Goal: Find specific page/section: Find specific page/section

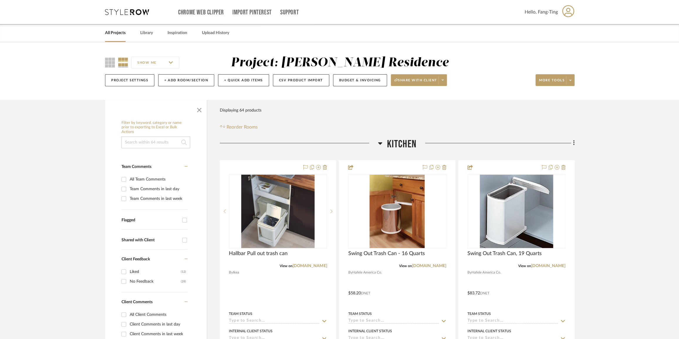
click at [118, 32] on link "All Projects" at bounding box center [115, 33] width 21 height 8
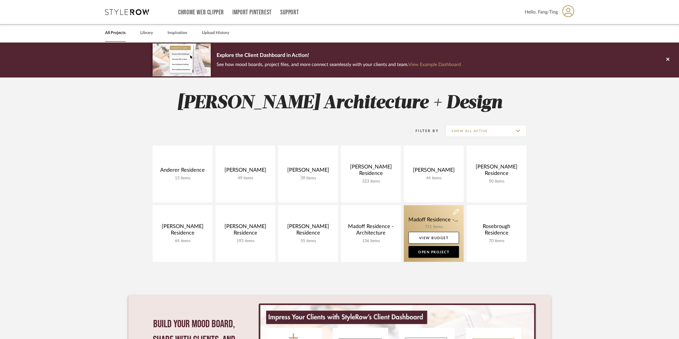
click at [427, 218] on link at bounding box center [434, 233] width 60 height 57
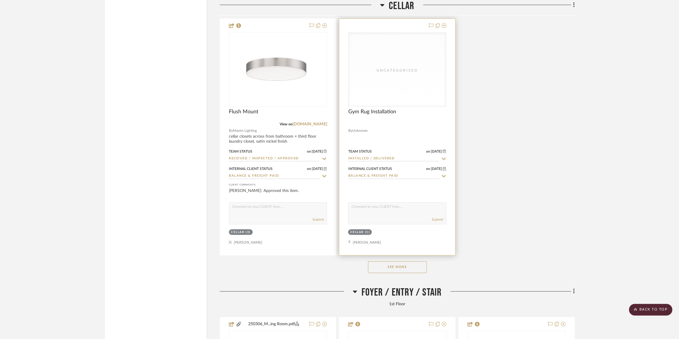
scroll to position [4107, 0]
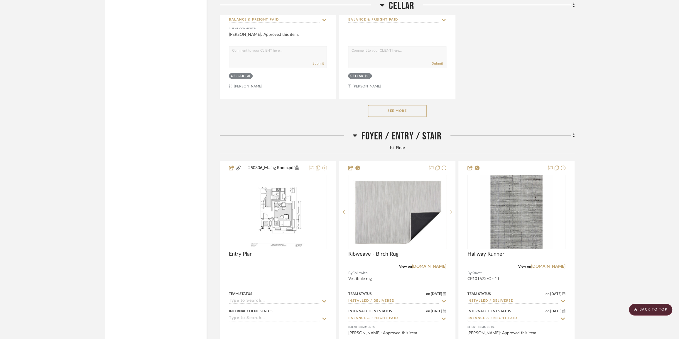
click at [390, 114] on button "See More" at bounding box center [397, 111] width 59 height 12
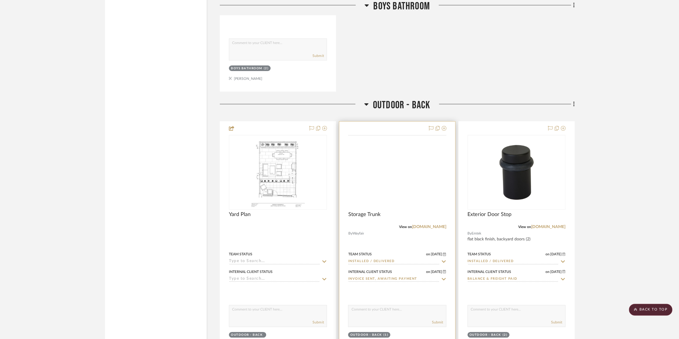
scroll to position [13175, 0]
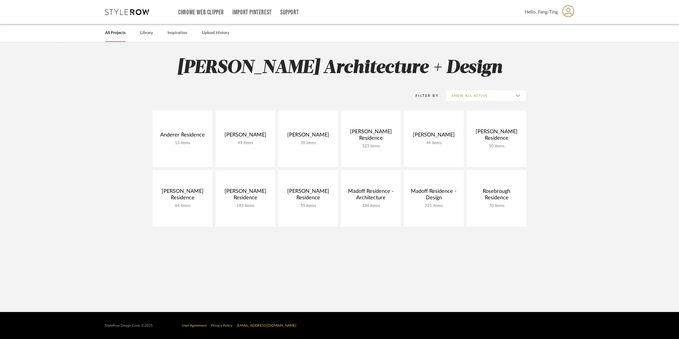
scroll to position [112, 0]
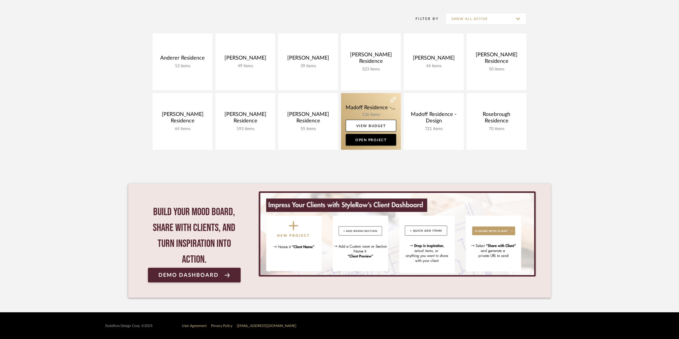
click at [381, 106] on link at bounding box center [371, 121] width 60 height 57
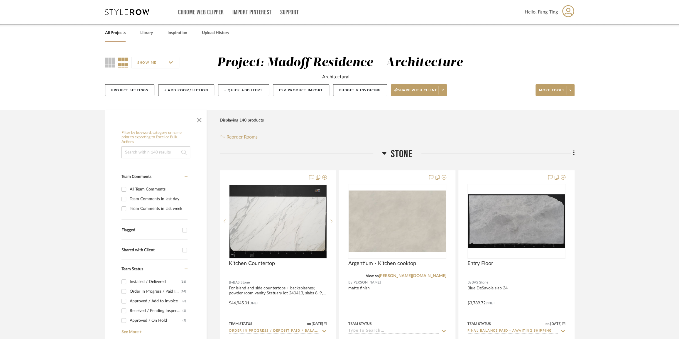
click at [381, 152] on div at bounding box center [301, 155] width 162 height 15
click at [388, 152] on h3 "Stone" at bounding box center [397, 154] width 31 height 13
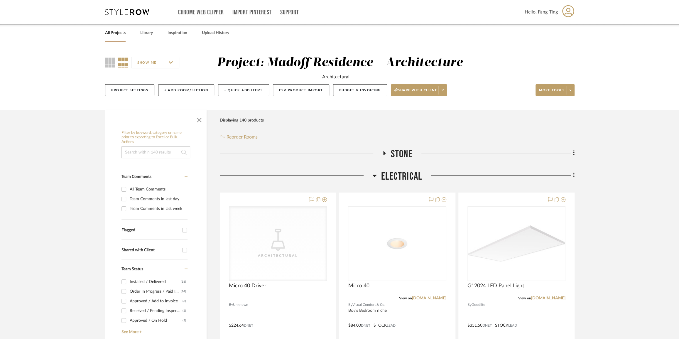
click at [376, 175] on icon at bounding box center [375, 176] width 4 height 2
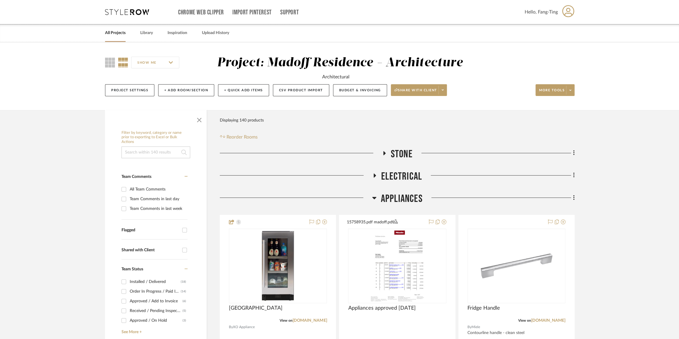
click at [376, 197] on h3 "Appliances" at bounding box center [397, 198] width 50 height 13
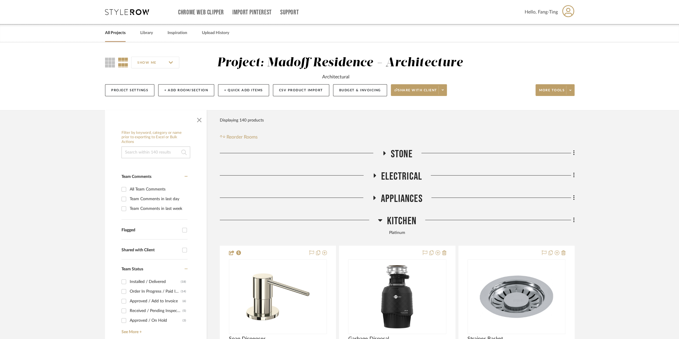
click at [378, 219] on icon at bounding box center [380, 220] width 4 height 2
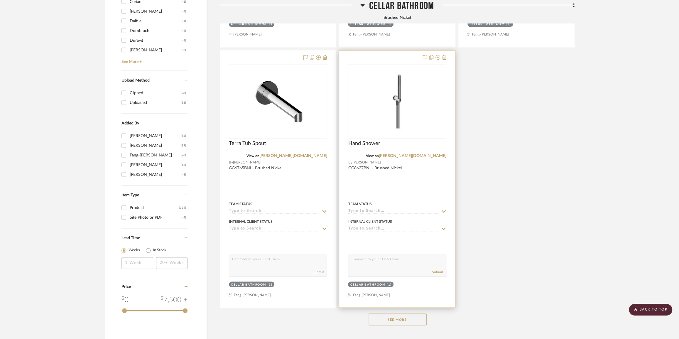
scroll to position [853, 0]
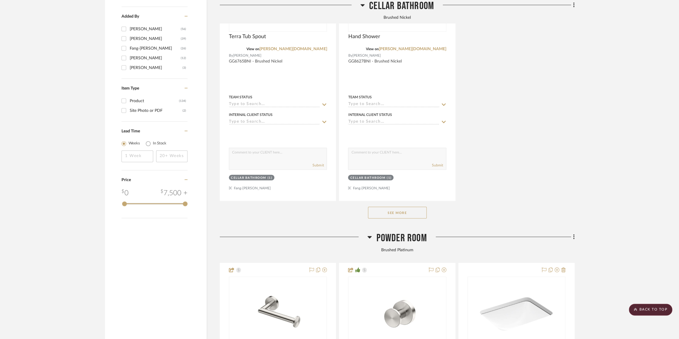
click at [394, 216] on button "See More" at bounding box center [397, 213] width 59 height 12
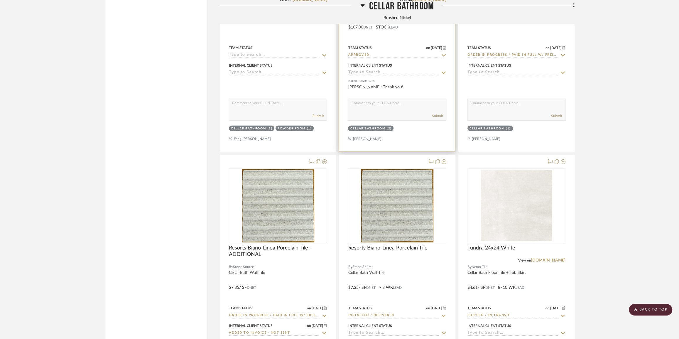
scroll to position [1493, 0]
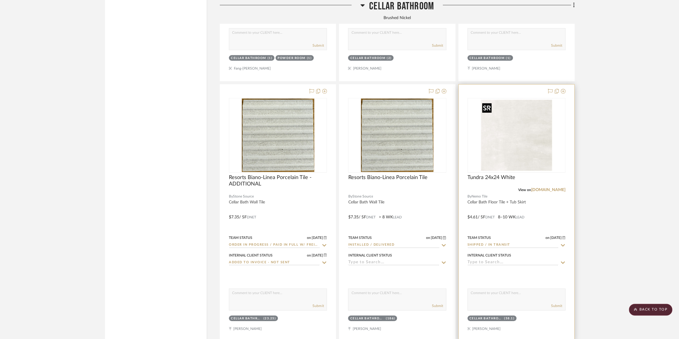
click at [512, 135] on img "0" at bounding box center [516, 135] width 73 height 73
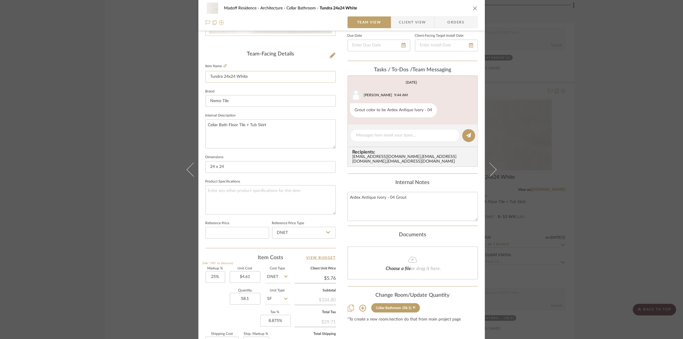
scroll to position [133, 0]
click at [223, 63] on icon at bounding box center [225, 65] width 4 height 4
click at [138, 208] on div "Madoff Residence - Architecture Cellar Bathroom Tundra 24x24 White Team View Cl…" at bounding box center [341, 169] width 683 height 339
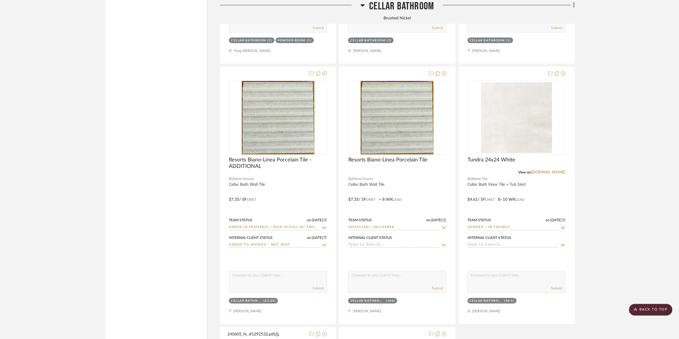
scroll to position [1520, 0]
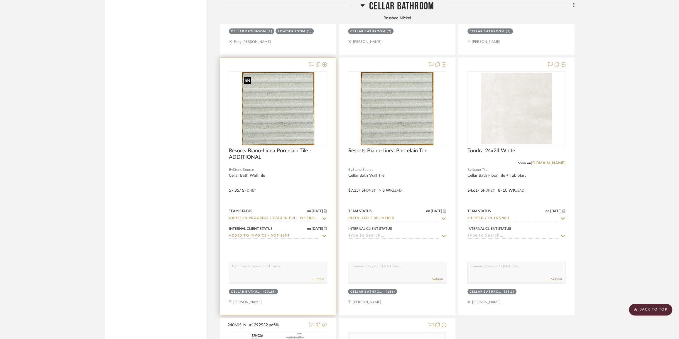
click at [293, 109] on img "0" at bounding box center [278, 108] width 72 height 73
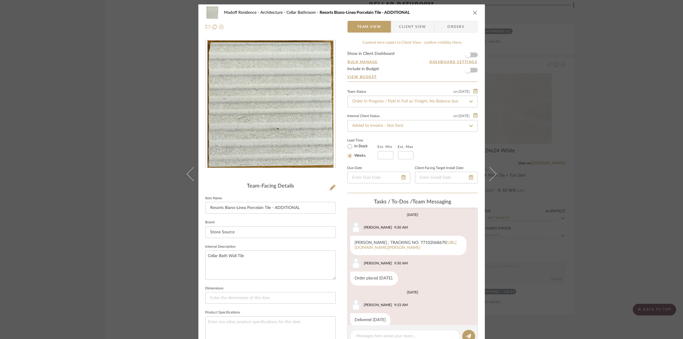
scroll to position [9, 0]
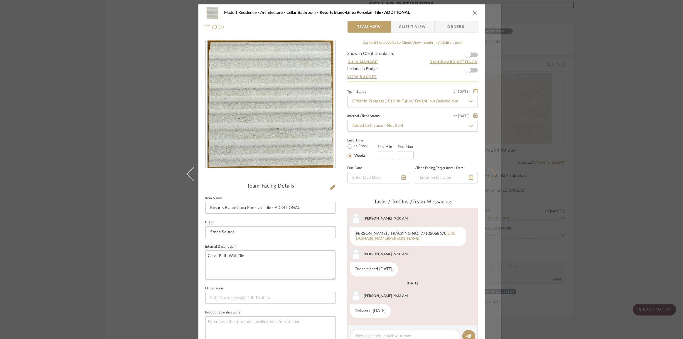
click at [489, 177] on icon at bounding box center [489, 174] width 14 height 14
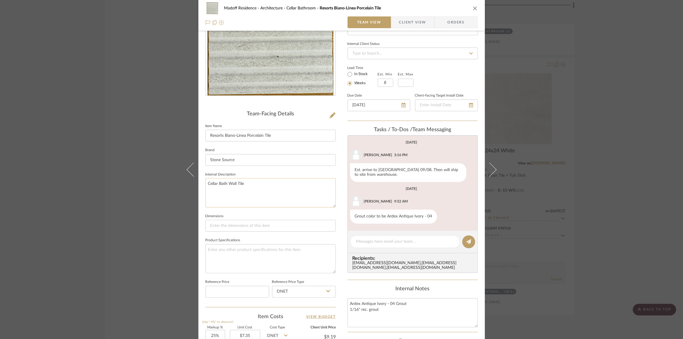
scroll to position [80, 0]
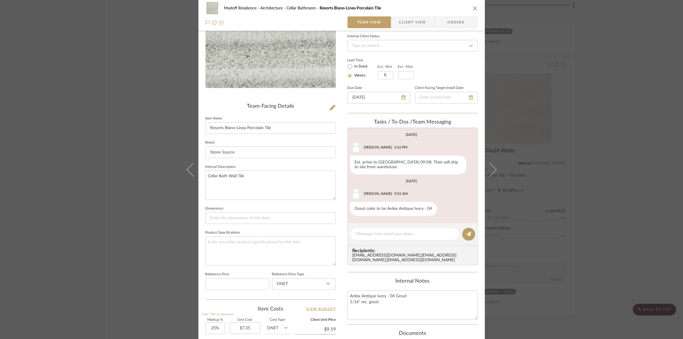
click at [250, 60] on img "0" at bounding box center [270, 24] width 126 height 127
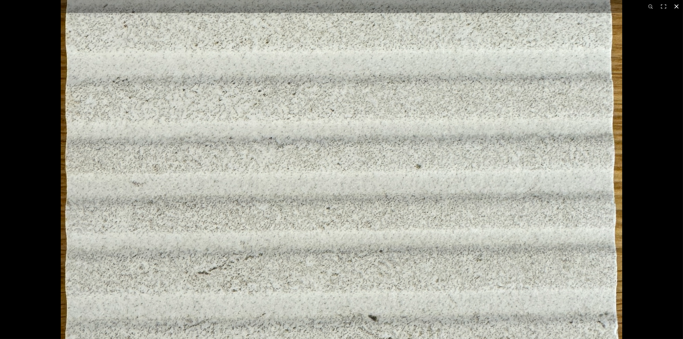
click at [31, 163] on div at bounding box center [341, 169] width 683 height 339
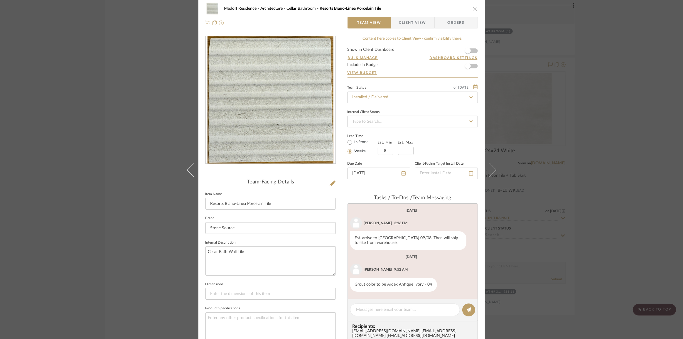
scroll to position [0, 0]
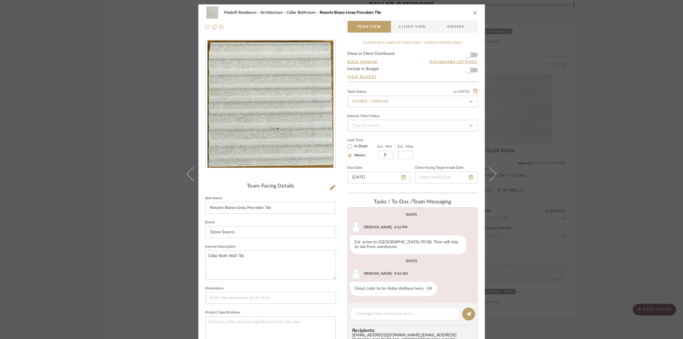
click at [568, 133] on div "Madoff Residence - Architecture Cellar Bathroom Resorts Biano-Linea Porcelain T…" at bounding box center [341, 169] width 683 height 339
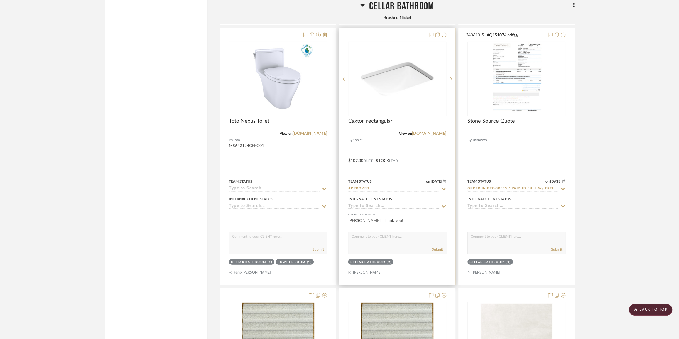
scroll to position [1280, 0]
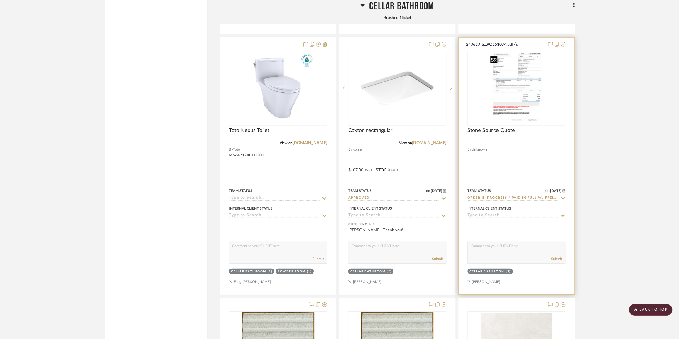
click at [515, 79] on img "0" at bounding box center [516, 88] width 57 height 73
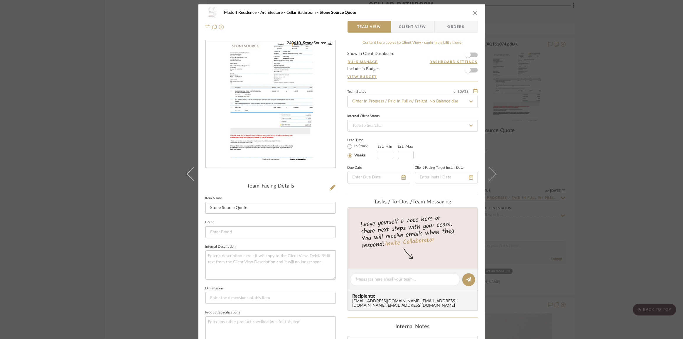
click at [288, 105] on img "0" at bounding box center [270, 103] width 99 height 127
click at [172, 184] on div "Madoff Residence - Architecture Cellar Bathroom Stone Source Quote Team View Cl…" at bounding box center [341, 169] width 683 height 339
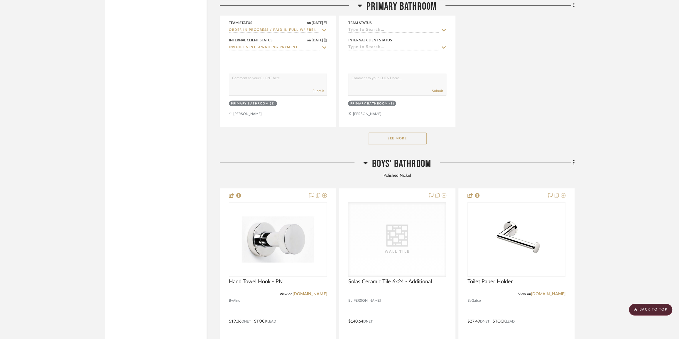
scroll to position [3387, 0]
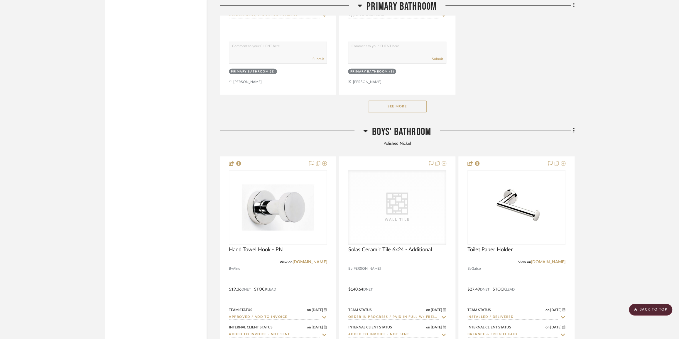
click at [398, 112] on button "See More" at bounding box center [397, 107] width 59 height 12
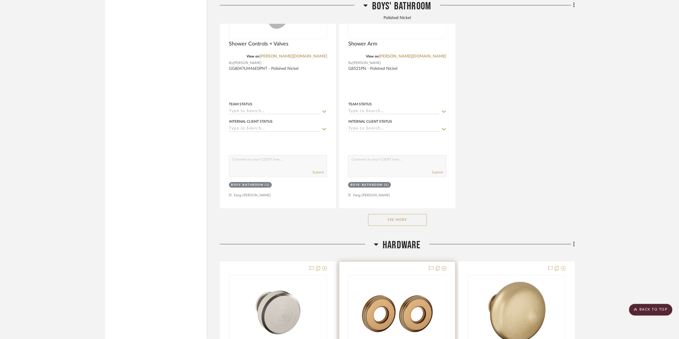
scroll to position [4214, 0]
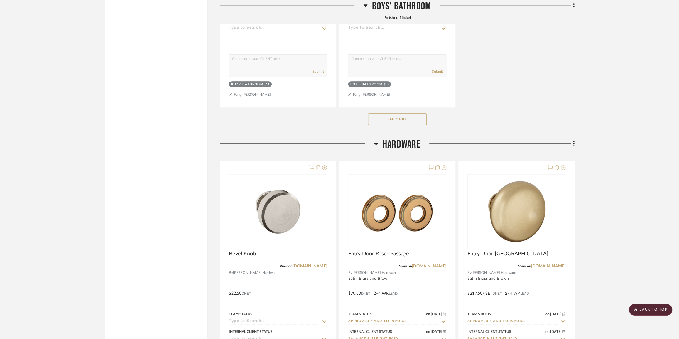
click at [398, 122] on button "See More" at bounding box center [397, 119] width 59 height 12
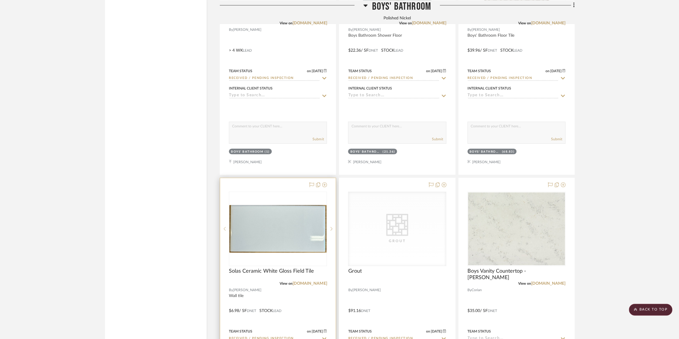
scroll to position [4667, 0]
click at [290, 240] on img "0" at bounding box center [277, 228] width 97 height 48
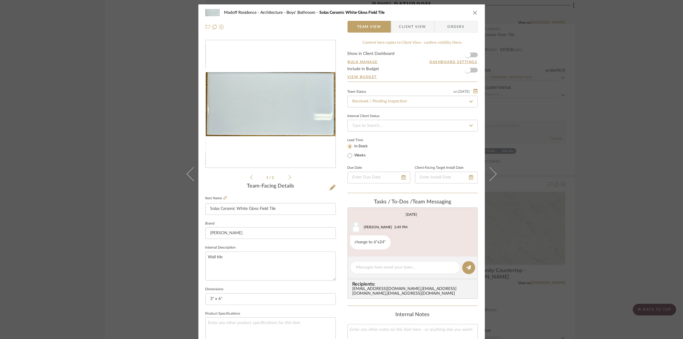
click at [405, 24] on span "Client View" at bounding box center [412, 27] width 27 height 12
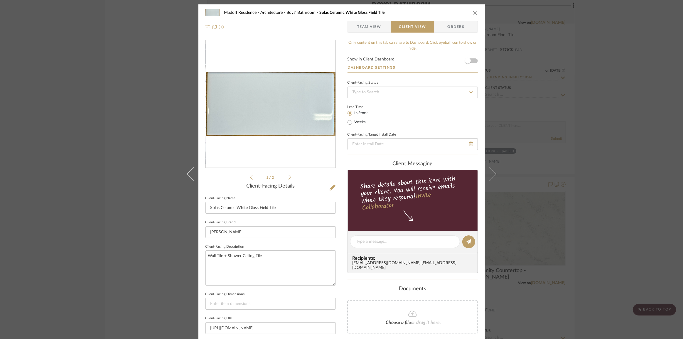
click at [571, 182] on div "Madoff Residence - Architecture Boys' Bathroom Solas Ceramic White Gloss Field …" at bounding box center [341, 169] width 683 height 339
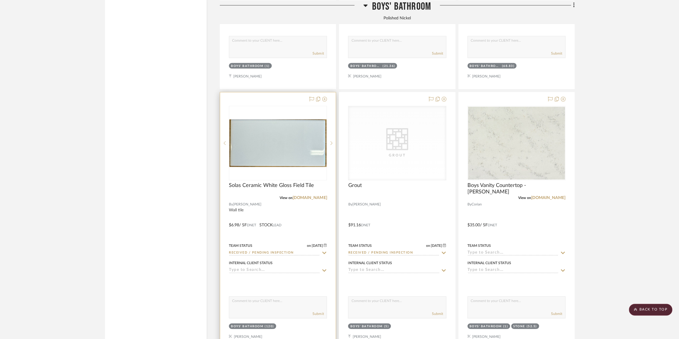
scroll to position [4800, 0]
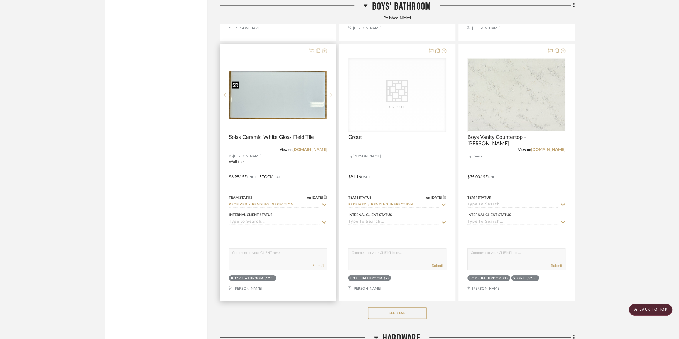
click at [289, 112] on img "0" at bounding box center [277, 95] width 97 height 48
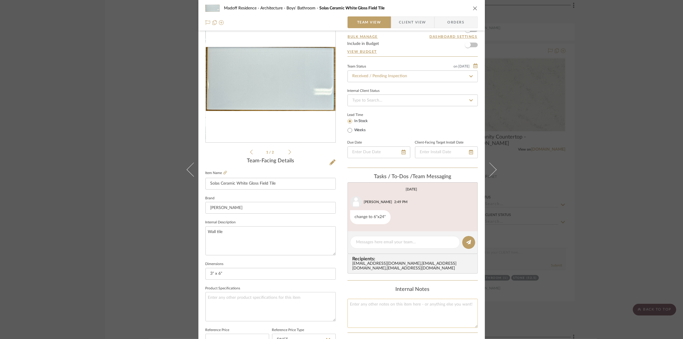
scroll to position [0, 0]
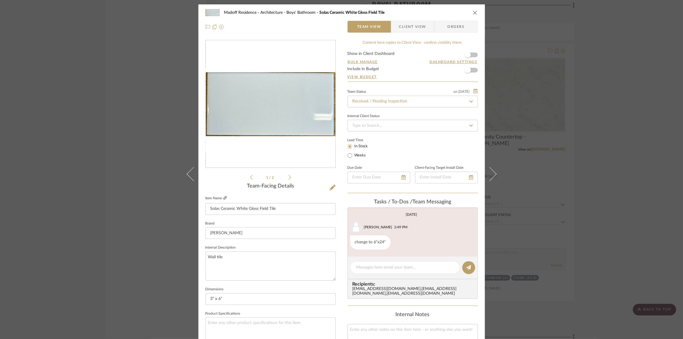
click at [223, 198] on icon at bounding box center [225, 198] width 4 height 4
click at [400, 20] on div "Madoff Residence - Architecture Boys' Bathroom Solas Ceramic White Gloss Field …" at bounding box center [341, 19] width 286 height 31
click at [399, 21] on span "Client View" at bounding box center [412, 27] width 27 height 12
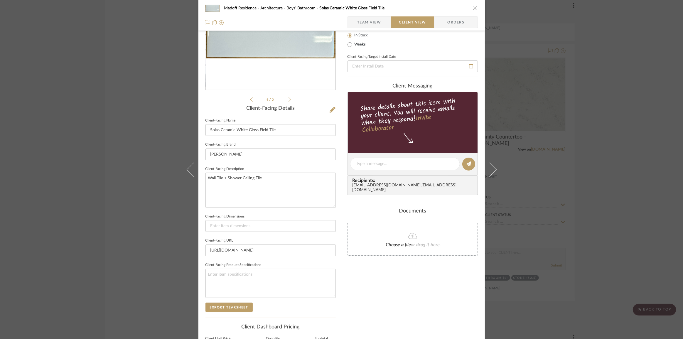
scroll to position [142, 0]
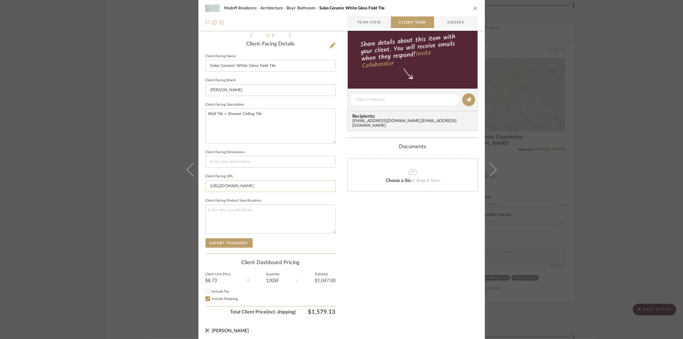
click at [224, 185] on input "[URL][DOMAIN_NAME]" at bounding box center [270, 186] width 130 height 12
click at [241, 181] on input "[URL][DOMAIN_NAME]" at bounding box center [270, 186] width 130 height 12
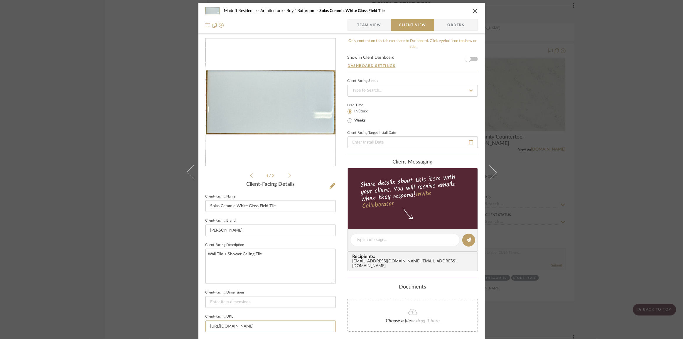
scroll to position [0, 0]
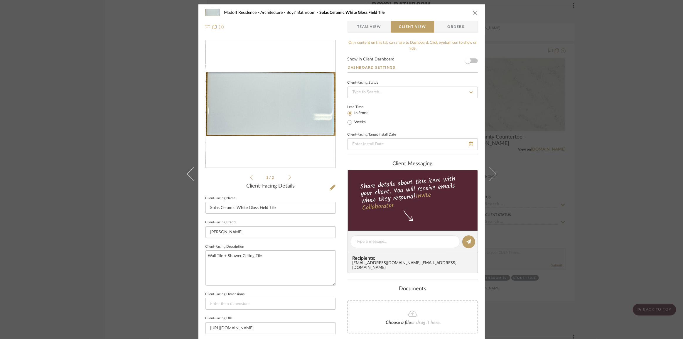
click at [361, 27] on span "Team View" at bounding box center [369, 27] width 24 height 12
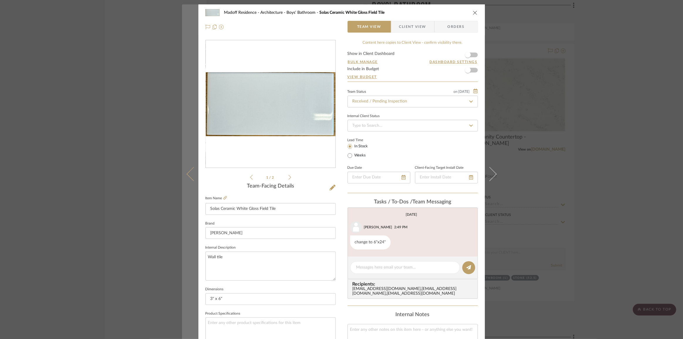
click at [187, 176] on icon at bounding box center [193, 174] width 14 height 14
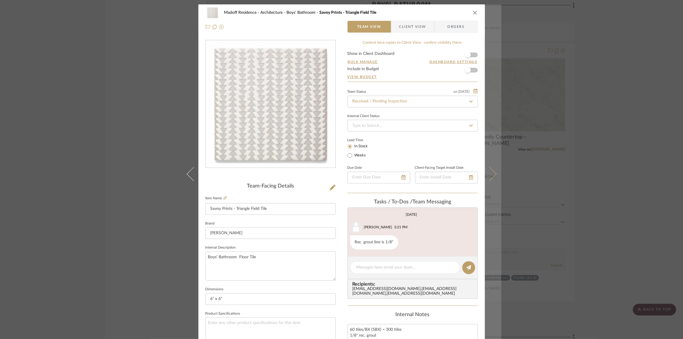
click at [489, 178] on icon at bounding box center [489, 174] width 14 height 14
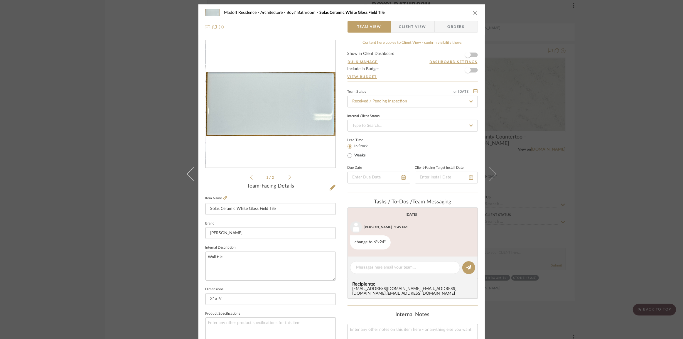
click at [489, 178] on icon at bounding box center [489, 174] width 14 height 14
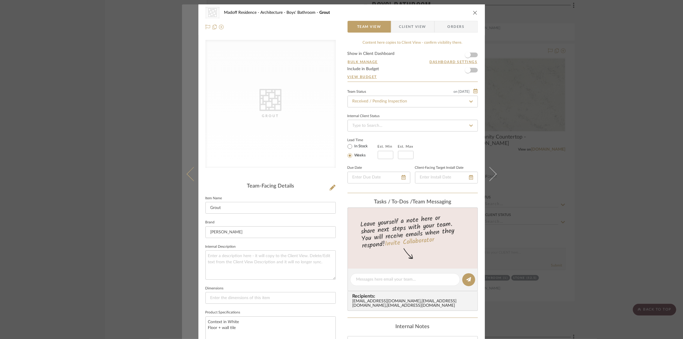
click at [188, 177] on button at bounding box center [190, 173] width 16 height 339
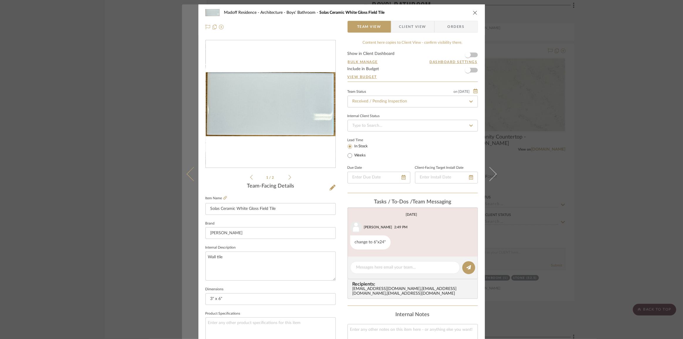
click at [185, 170] on button at bounding box center [190, 173] width 16 height 339
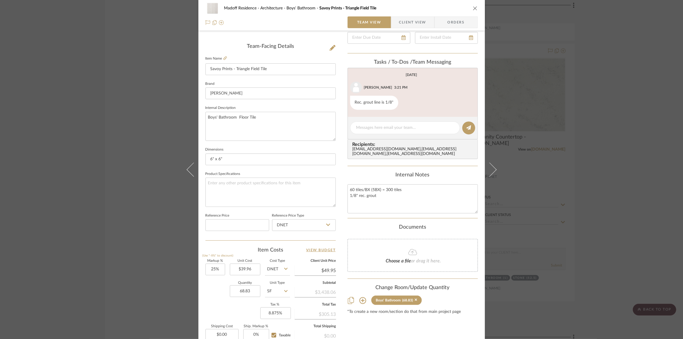
scroll to position [205, 0]
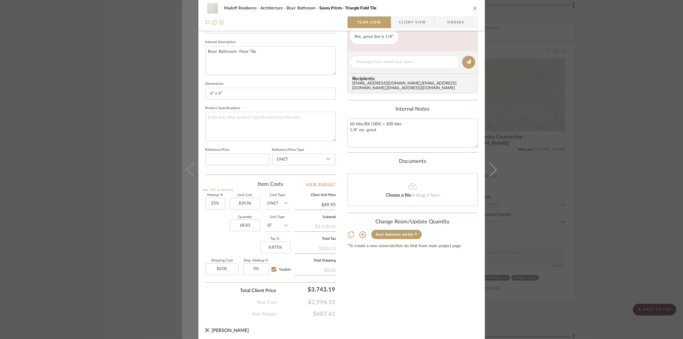
click at [190, 170] on icon at bounding box center [193, 169] width 14 height 14
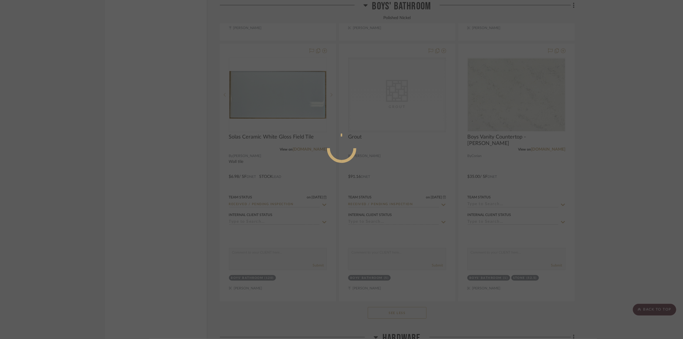
scroll to position [0, 0]
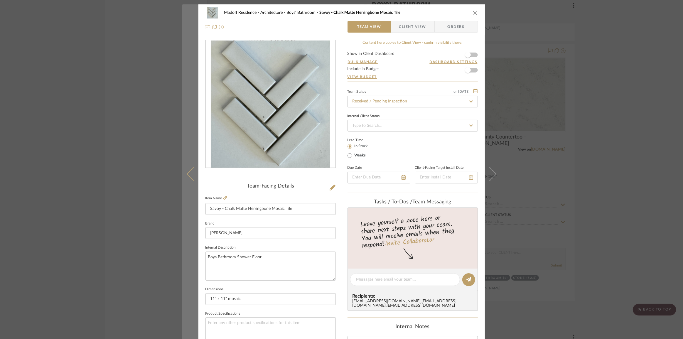
click at [190, 173] on icon at bounding box center [193, 174] width 14 height 14
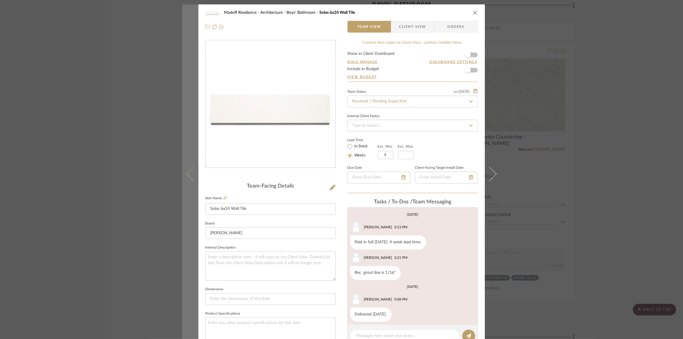
click at [189, 175] on icon at bounding box center [193, 174] width 14 height 14
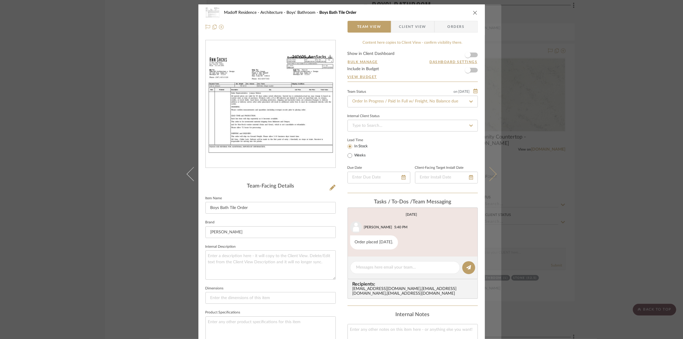
click at [491, 175] on icon at bounding box center [489, 174] width 14 height 14
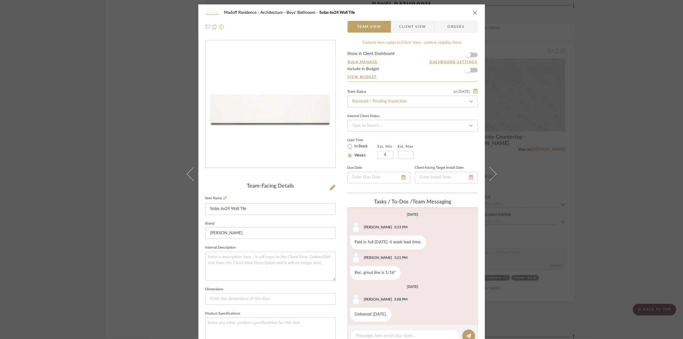
click at [491, 175] on icon at bounding box center [489, 174] width 14 height 14
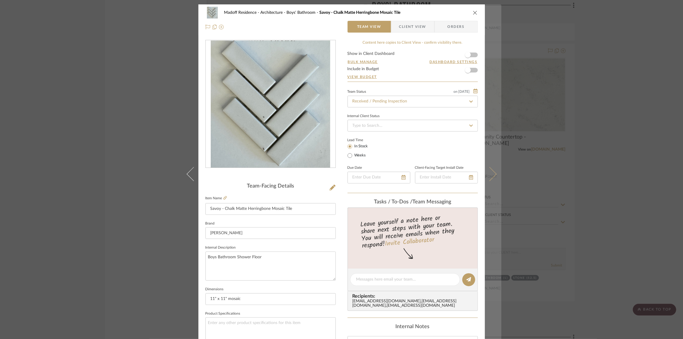
click at [491, 174] on icon at bounding box center [489, 174] width 14 height 14
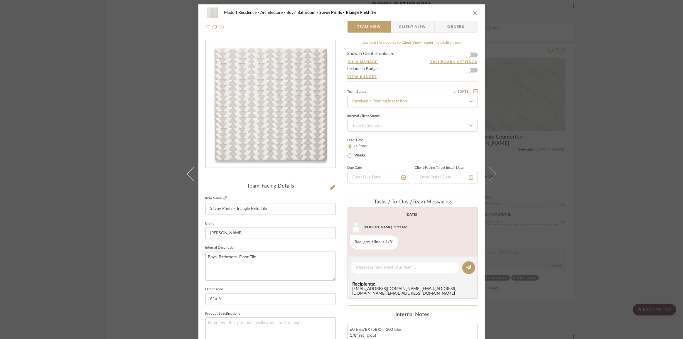
click at [491, 174] on icon at bounding box center [489, 174] width 14 height 14
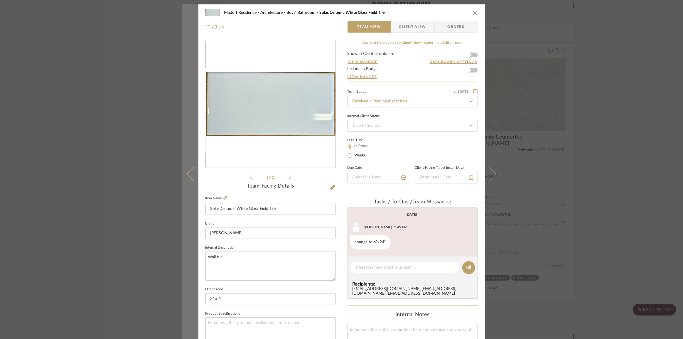
click at [186, 172] on icon at bounding box center [193, 174] width 14 height 14
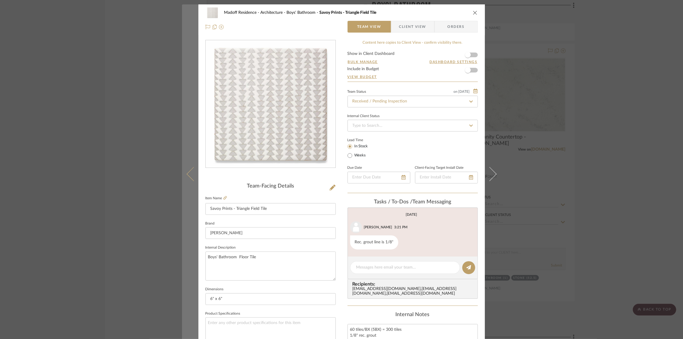
click at [187, 175] on icon at bounding box center [193, 174] width 14 height 14
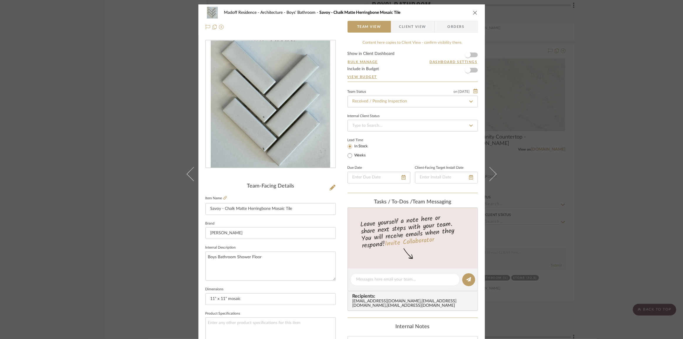
click at [187, 179] on button at bounding box center [190, 173] width 16 height 339
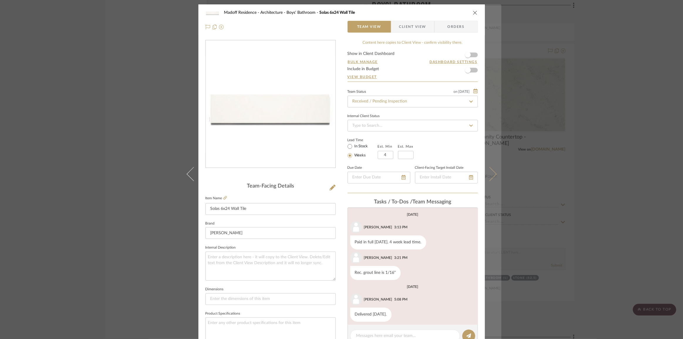
click at [490, 177] on icon at bounding box center [489, 174] width 14 height 14
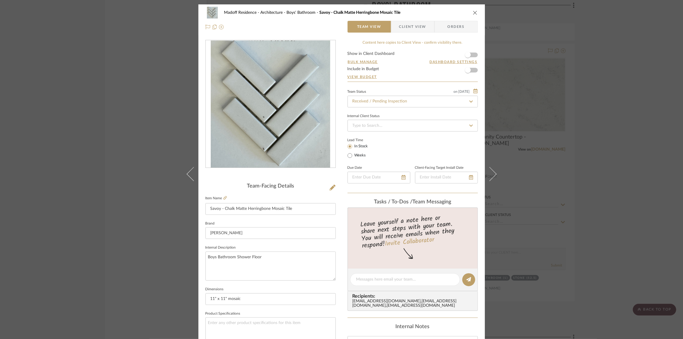
click at [490, 177] on icon at bounding box center [489, 174] width 14 height 14
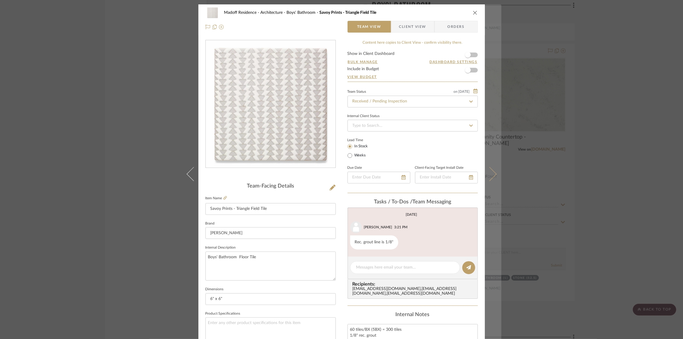
click at [495, 174] on button at bounding box center [493, 173] width 16 height 339
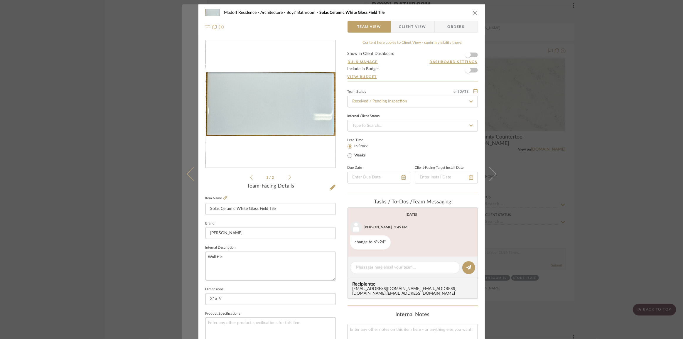
click at [186, 177] on button at bounding box center [190, 173] width 16 height 339
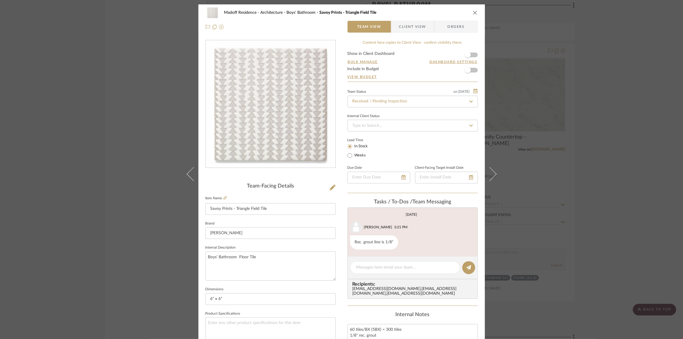
click at [186, 177] on button at bounding box center [190, 173] width 16 height 339
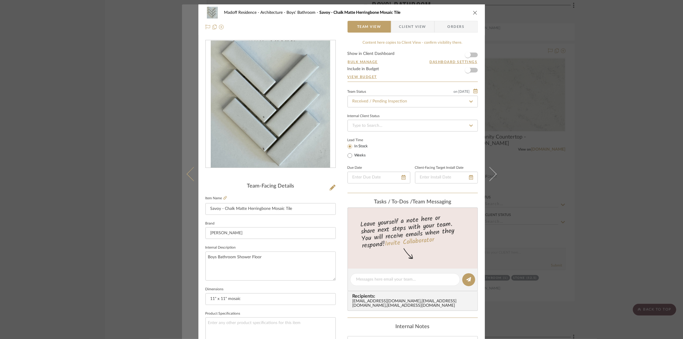
click at [191, 172] on icon at bounding box center [193, 174] width 14 height 14
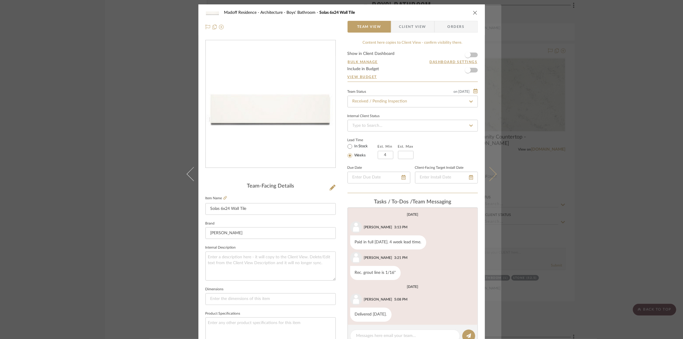
click at [493, 170] on button at bounding box center [493, 173] width 16 height 339
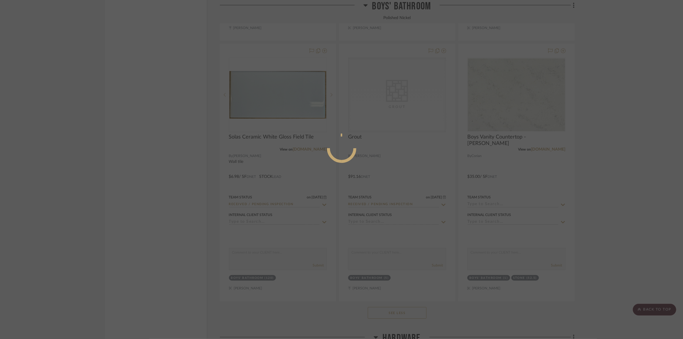
click at [493, 170] on div at bounding box center [341, 169] width 683 height 339
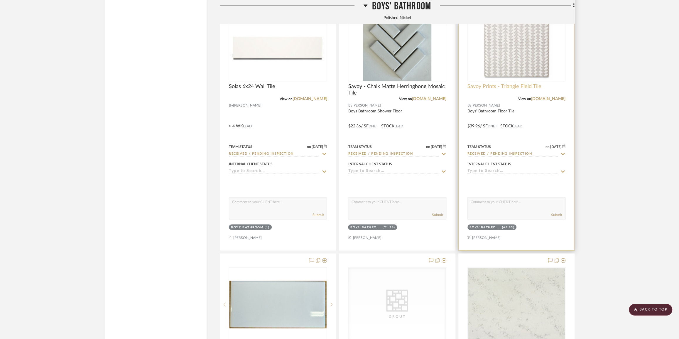
scroll to position [4560, 0]
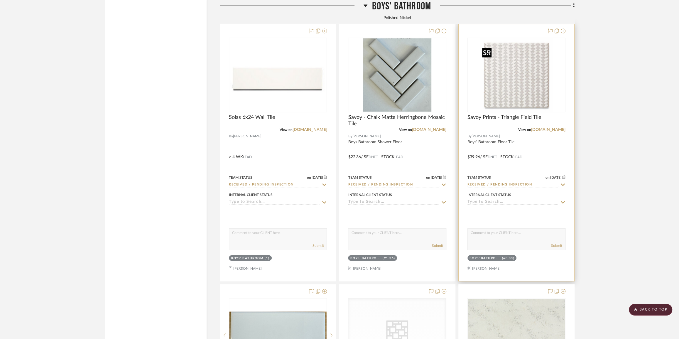
click at [0, 0] on img at bounding box center [0, 0] width 0 height 0
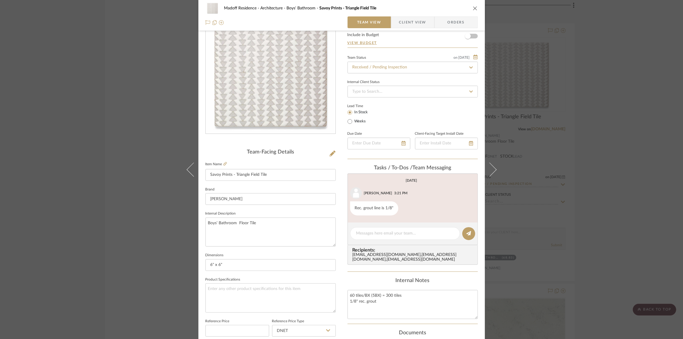
scroll to position [26, 0]
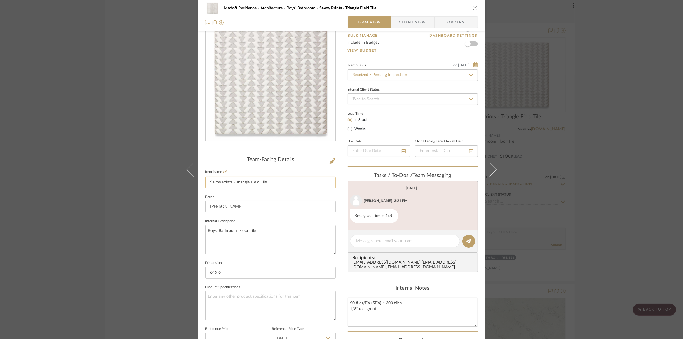
drag, startPoint x: 274, startPoint y: 183, endPoint x: 204, endPoint y: 177, distance: 70.4
click at [205, 177] on input "Savoy Prints - Triangle Field Tile" at bounding box center [270, 183] width 130 height 12
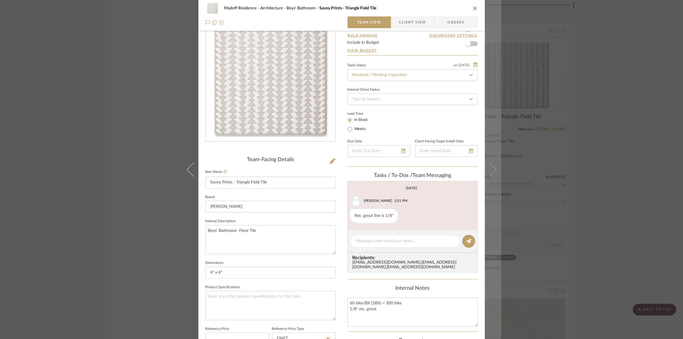
click at [490, 169] on icon at bounding box center [489, 169] width 14 height 14
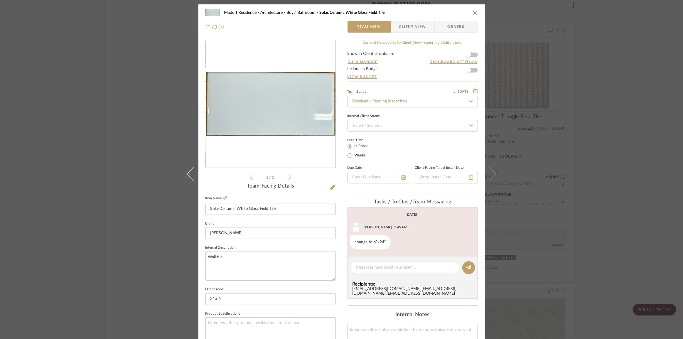
click at [490, 169] on icon at bounding box center [489, 174] width 14 height 14
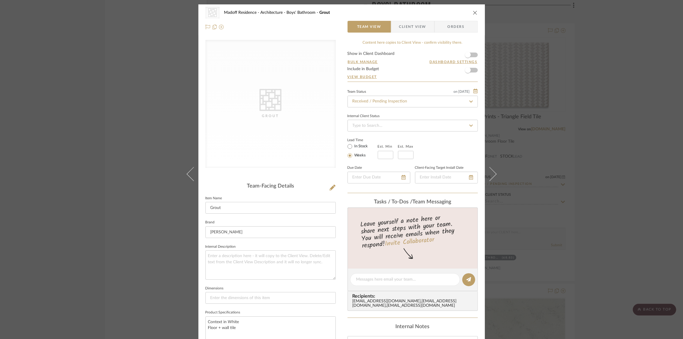
click at [578, 179] on div "CategoryIconTile Created with Sketch. Grout Madoff Residence - Architecture Boy…" at bounding box center [341, 169] width 683 height 339
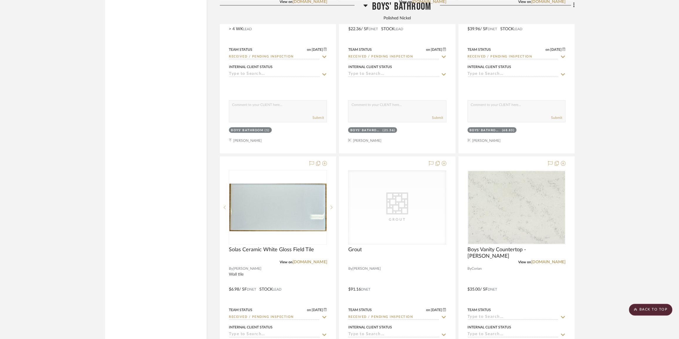
scroll to position [4747, 0]
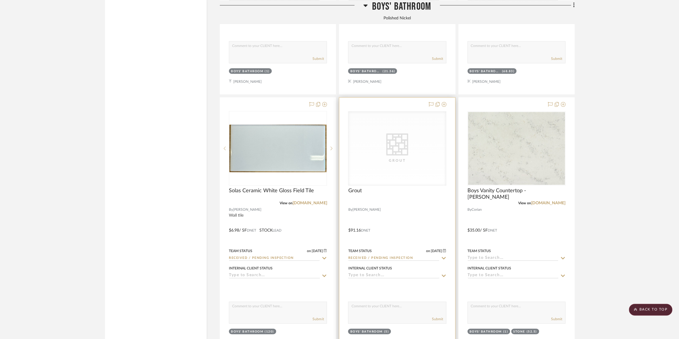
click at [397, 172] on div "CategoryIconTile Created with Sketch. Grout" at bounding box center [396, 148] width 97 height 74
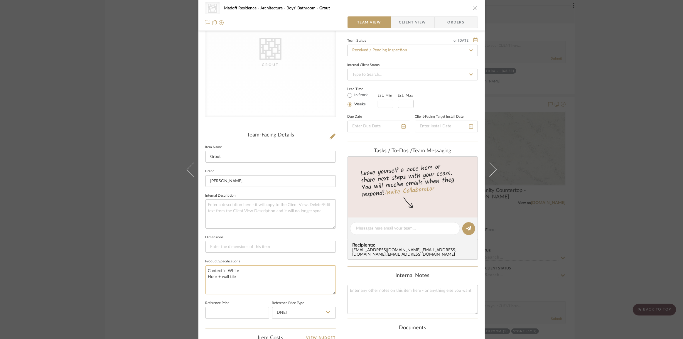
scroll to position [53, 0]
click at [94, 202] on div "CategoryIconTile Created with Sketch. Grout Madoff Residence - Architecture Boy…" at bounding box center [341, 169] width 683 height 339
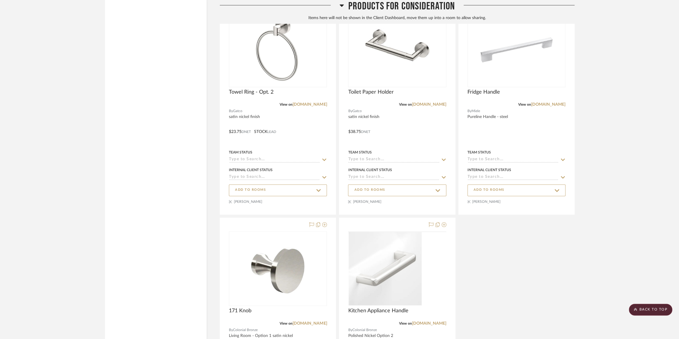
scroll to position [6380, 0]
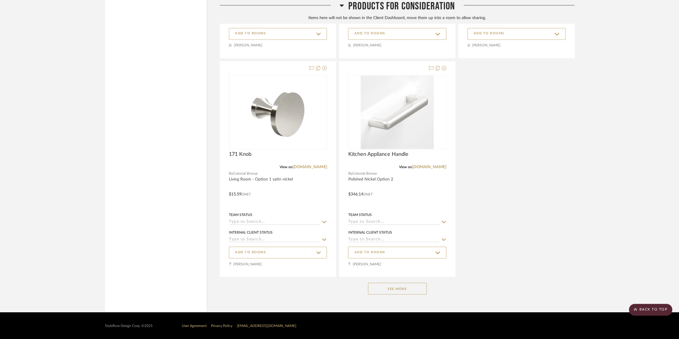
click at [388, 287] on button "See More" at bounding box center [397, 289] width 59 height 12
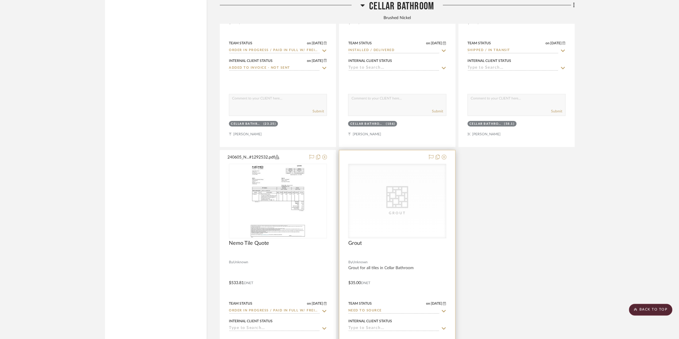
scroll to position [1739, 0]
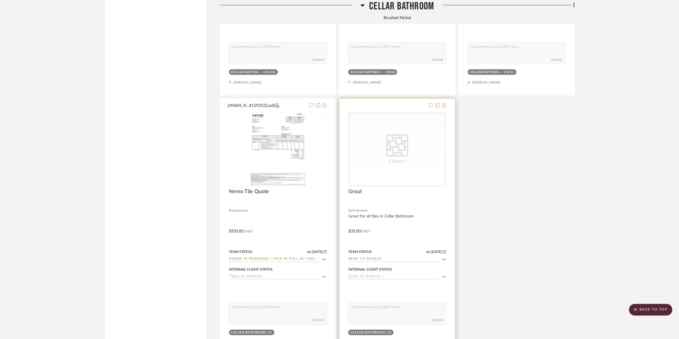
click at [379, 151] on div "CategoryIconTile Created with Sketch. Grout" at bounding box center [396, 149] width 97 height 74
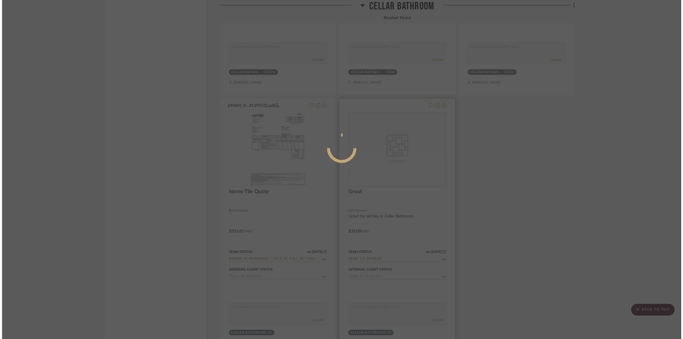
scroll to position [0, 0]
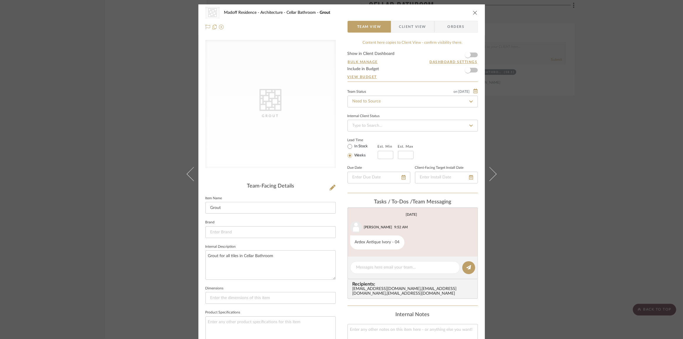
drag, startPoint x: 539, startPoint y: 174, endPoint x: 531, endPoint y: 167, distance: 10.6
click at [539, 172] on div "CategoryIconTile Created with Sketch. Grout Madoff Residence - Architecture Cel…" at bounding box center [341, 169] width 683 height 339
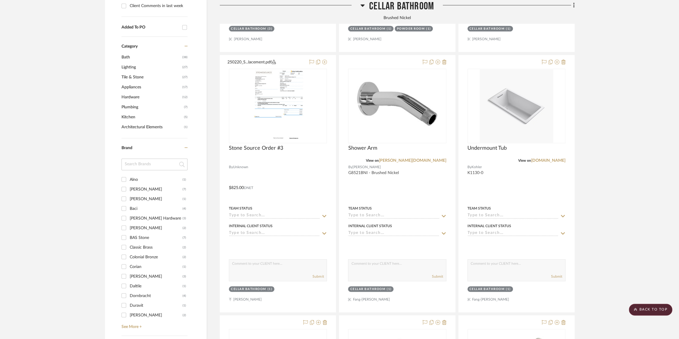
scroll to position [406, 0]
